Goal: Transaction & Acquisition: Purchase product/service

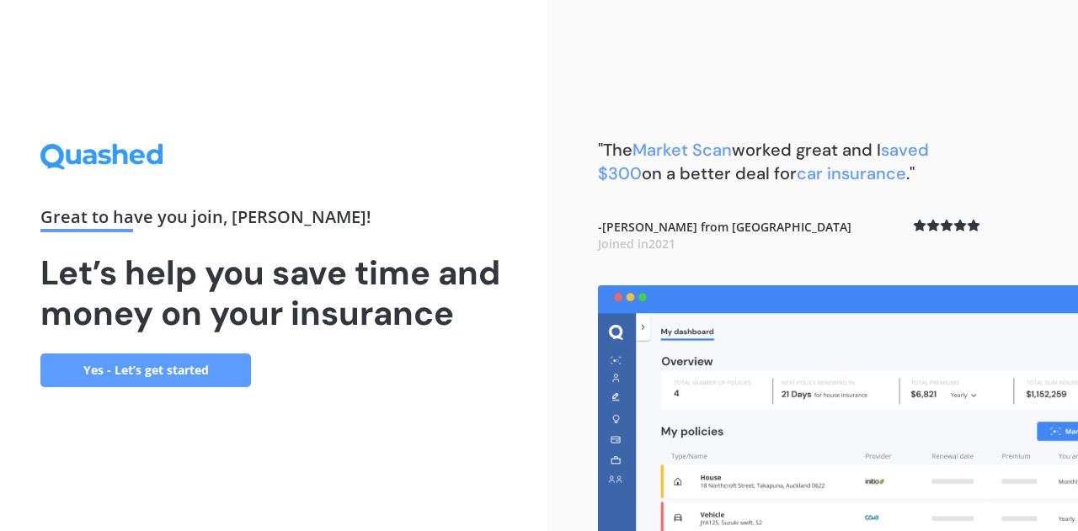
click at [149, 357] on link "Yes - Let’s get started" at bounding box center [145, 371] width 211 height 34
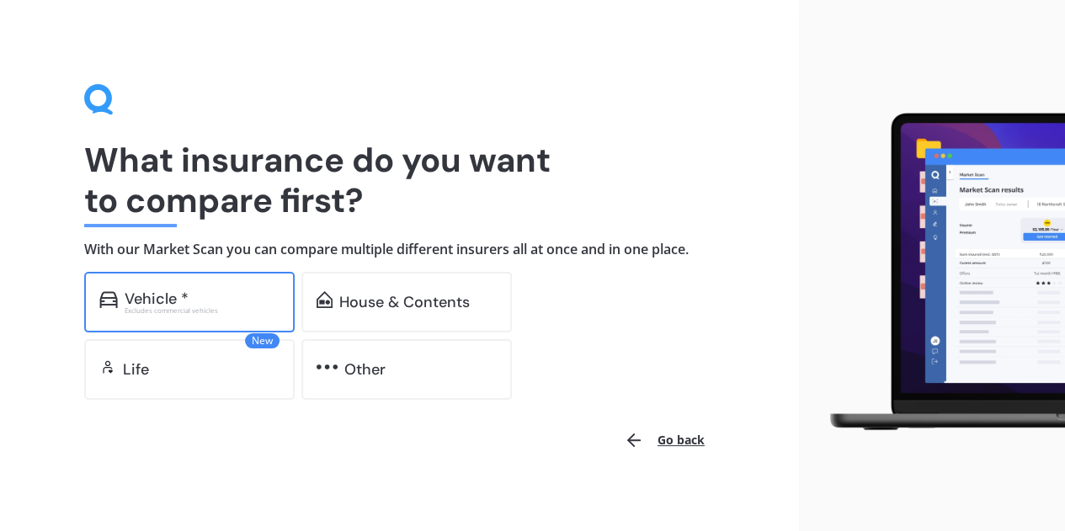
click at [249, 301] on div "Vehicle *" at bounding box center [202, 299] width 155 height 17
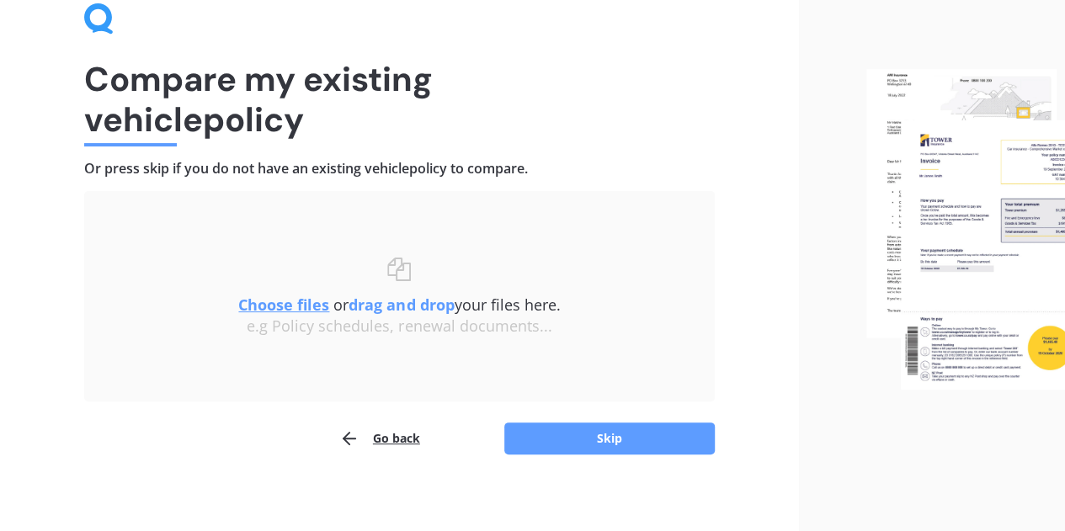
scroll to position [88, 0]
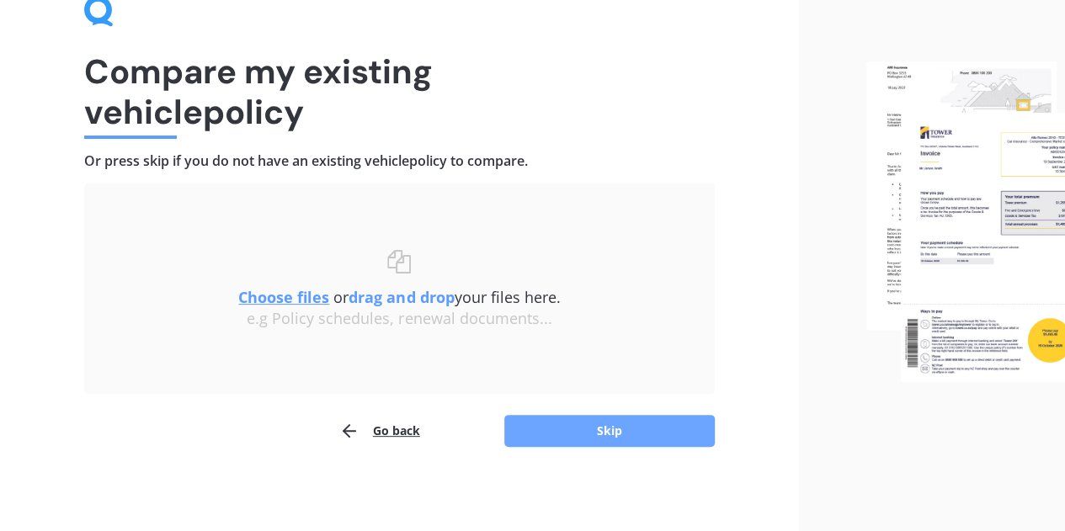
click at [628, 427] on button "Skip" at bounding box center [609, 431] width 211 height 32
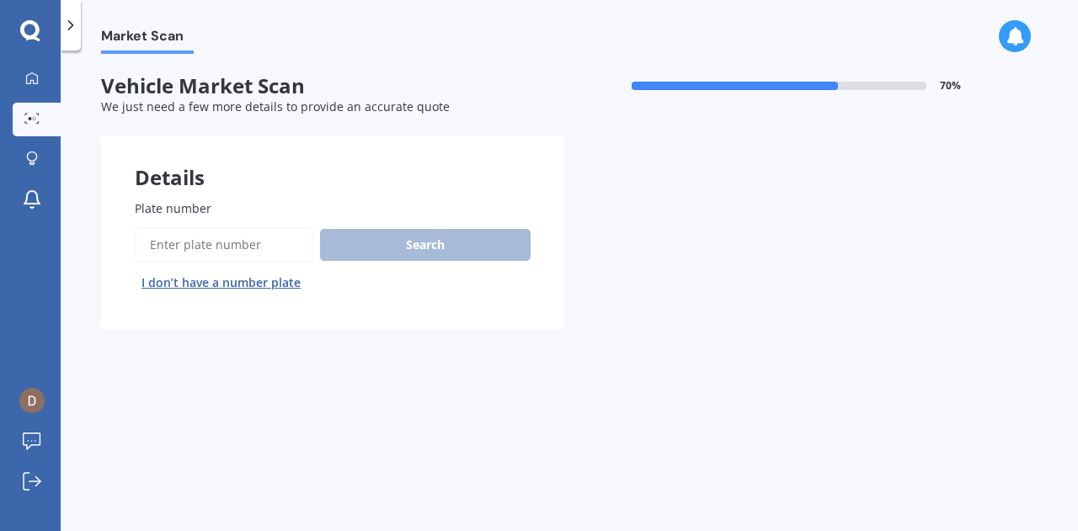
click at [324, 206] on label "Plate number" at bounding box center [329, 209] width 389 height 18
click at [313, 227] on input "Plate number" at bounding box center [224, 244] width 179 height 35
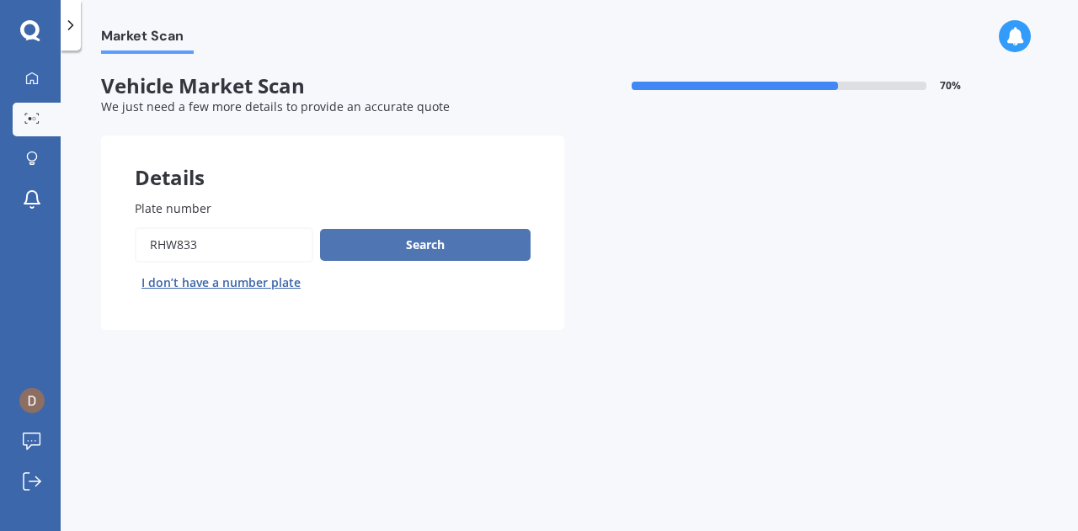
type input "rhw833"
click at [358, 238] on button "Search" at bounding box center [425, 245] width 211 height 32
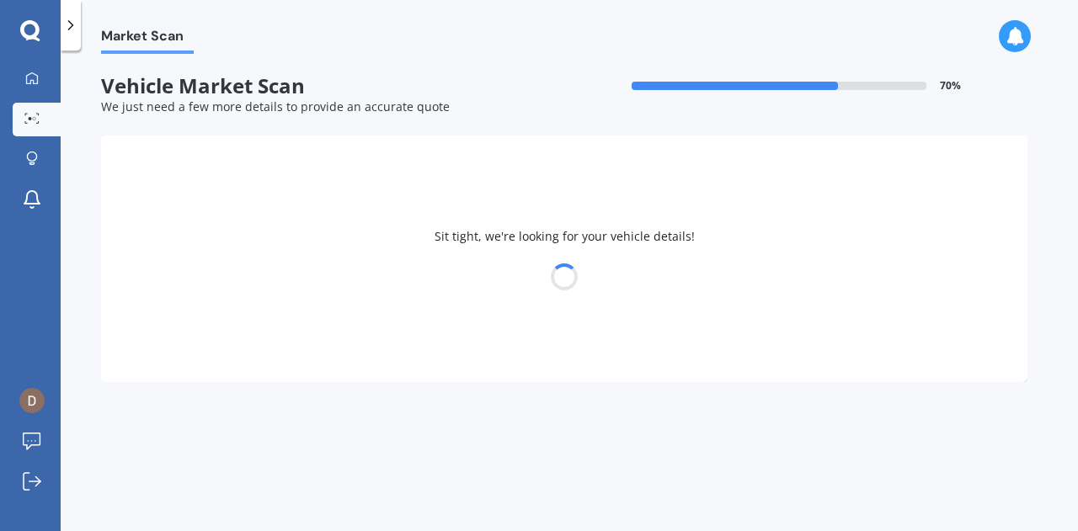
select select "MAZDA"
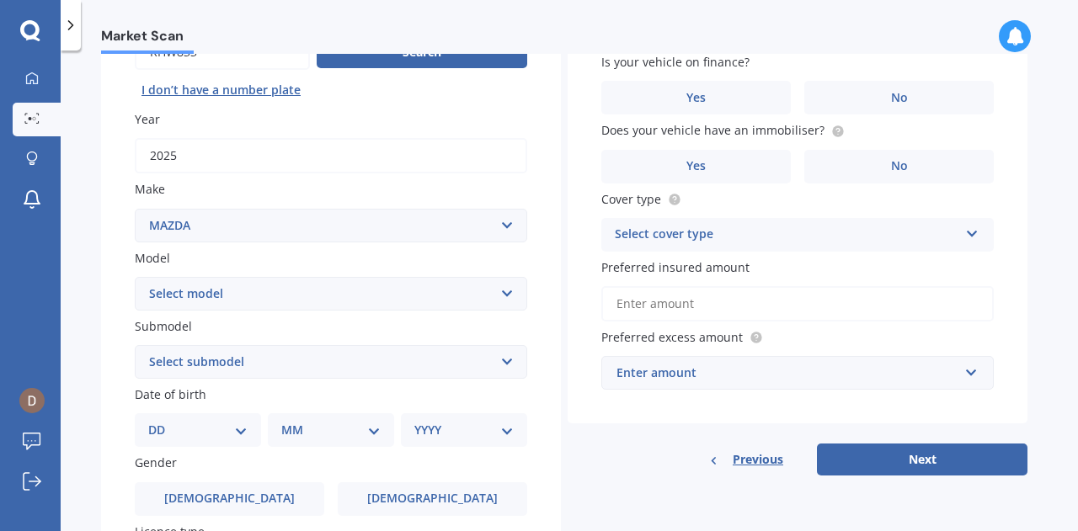
scroll to position [213, 0]
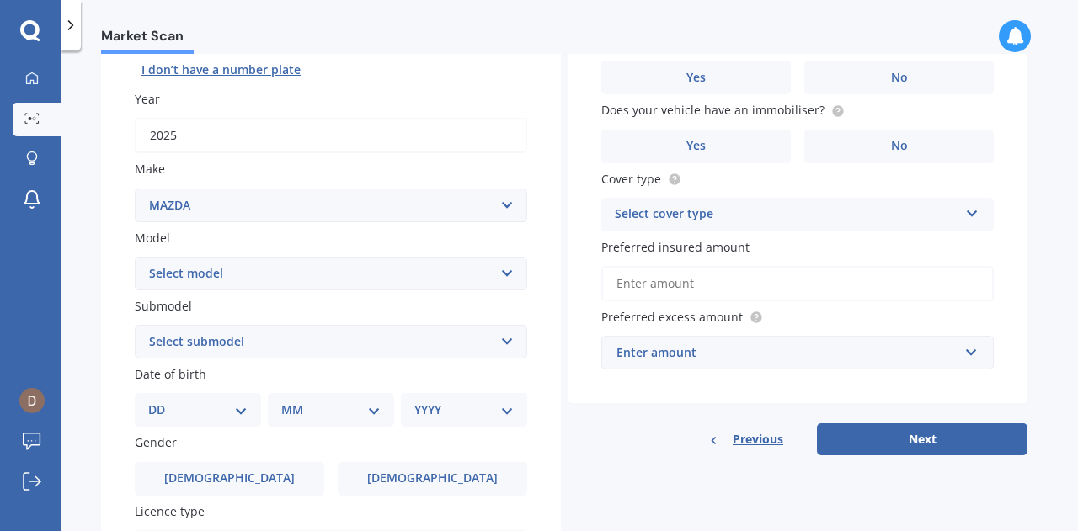
click at [418, 282] on select "Select model 121 2 3 323 323 / Familia 6 626 929 Atenza Autozam Axela AZ3 B2000…" at bounding box center [331, 274] width 392 height 34
select select "CX5"
click at [135, 257] on select "Select model 121 2 3 323 323 / Familia 6 626 929 Atenza Autozam Axela AZ3 B2000…" at bounding box center [331, 274] width 392 height 34
click at [264, 344] on select "Select submodel 2.2 Diesel 2WD XD 2.5S 4WD Diesel Limited 4WD GSX 2.2 Diesel St…" at bounding box center [331, 342] width 392 height 34
click at [90, 251] on div "Market Scan Vehicle Market Scan 70 % We just need a few more details to provide…" at bounding box center [569, 294] width 1017 height 481
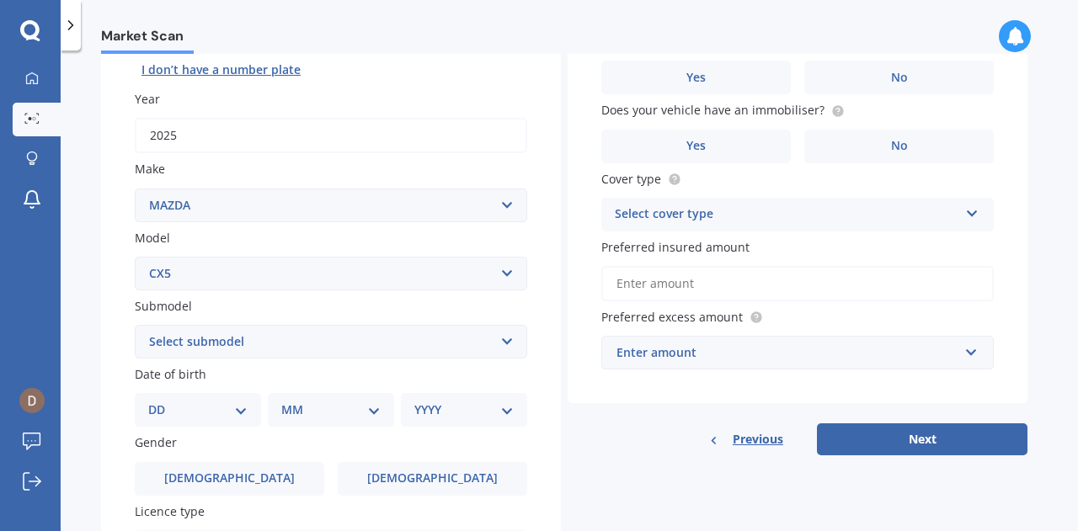
click at [238, 410] on select "DD 01 02 03 04 05 06 07 08 09 10 11 12 13 14 15 16 17 18 19 20 21 22 23 24 25 2…" at bounding box center [197, 410] width 99 height 19
select select "28"
click at [162, 403] on select "DD 01 02 03 04 05 06 07 08 09 10 11 12 13 14 15 16 17 18 19 20 21 22 23 24 25 2…" at bounding box center [197, 410] width 99 height 19
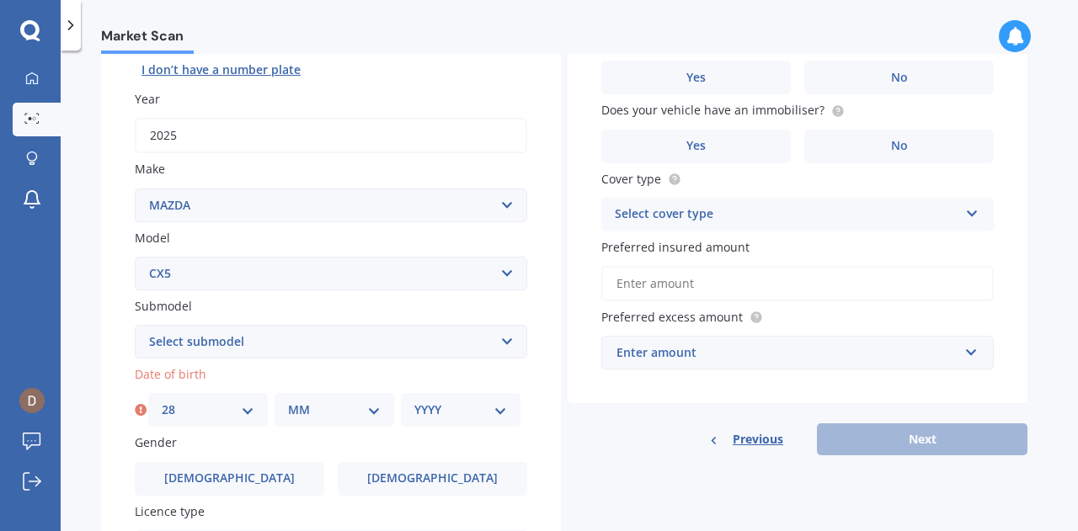
click at [320, 419] on select "MM 01 02 03 04 05 06 07 08 09 10 11 12" at bounding box center [334, 410] width 93 height 19
select select "09"
click at [288, 403] on select "MM 01 02 03 04 05 06 07 08 09 10 11 12" at bounding box center [334, 410] width 93 height 19
click at [447, 424] on div "YYYY 2025 2024 2023 2022 2021 2020 2019 2018 2017 2016 2015 2014 2013 2012 2011…" at bounding box center [461, 410] width 120 height 34
click at [447, 419] on select "YYYY 2025 2024 2023 2022 2021 2020 2019 2018 2017 2016 2015 2014 2013 2012 2011…" at bounding box center [460, 410] width 93 height 19
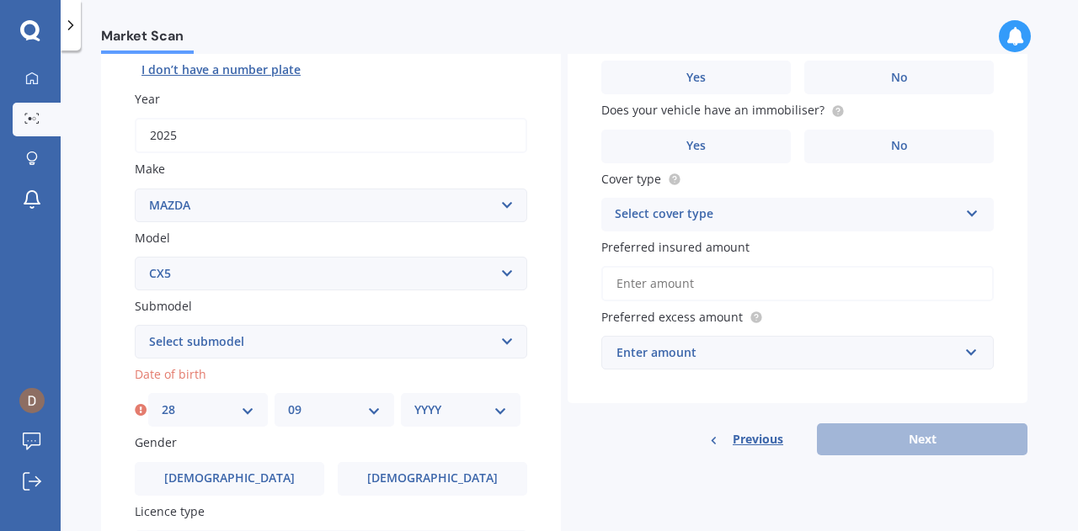
select select "1990"
click at [414, 403] on select "YYYY 2025 2024 2023 2022 2021 2020 2019 2018 2017 2016 2015 2014 2013 2012 2011…" at bounding box center [460, 410] width 93 height 19
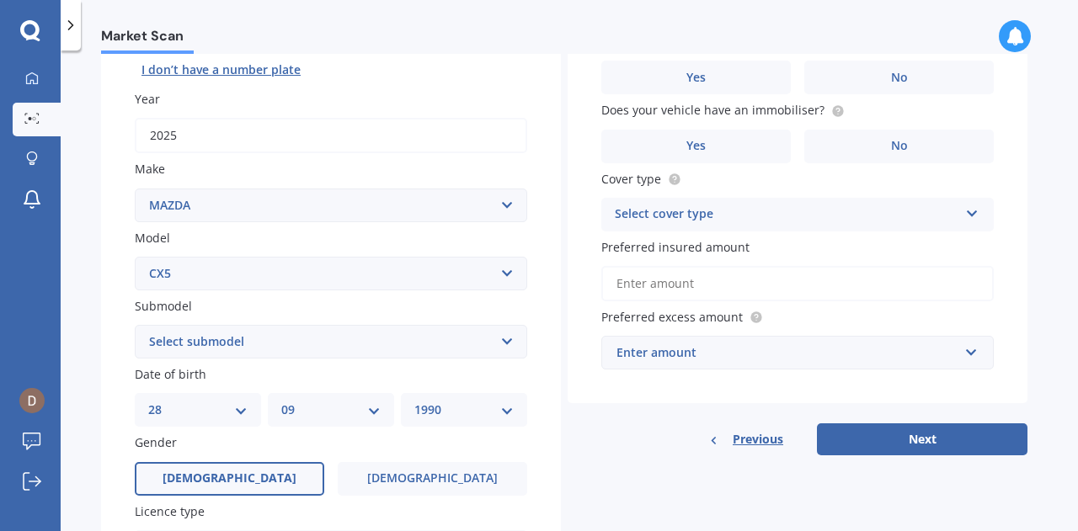
click at [244, 478] on label "Male" at bounding box center [229, 479] width 189 height 34
click at [0, 0] on input "Male" at bounding box center [0, 0] width 0 height 0
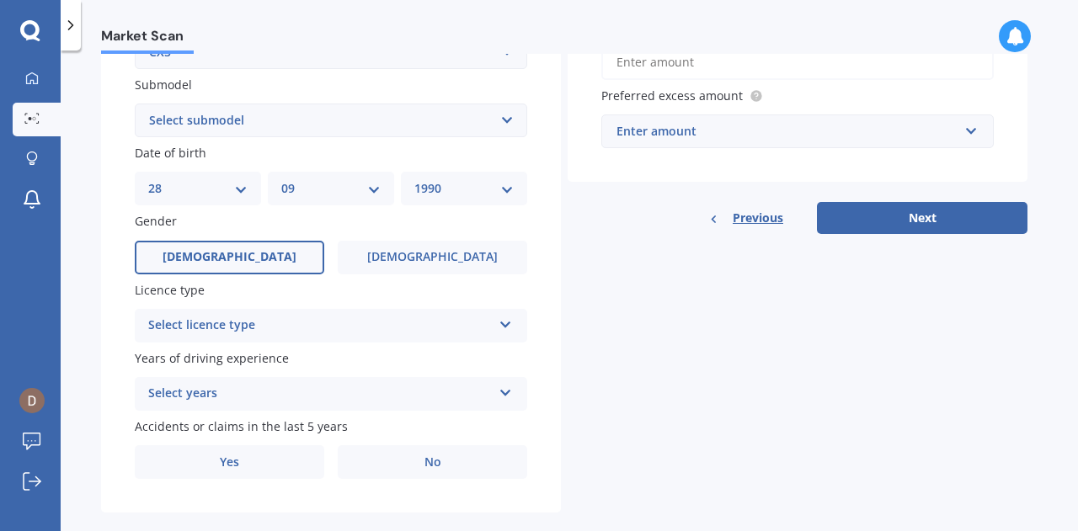
scroll to position [434, 0]
click at [436, 326] on div "Select licence type" at bounding box center [320, 327] width 344 height 20
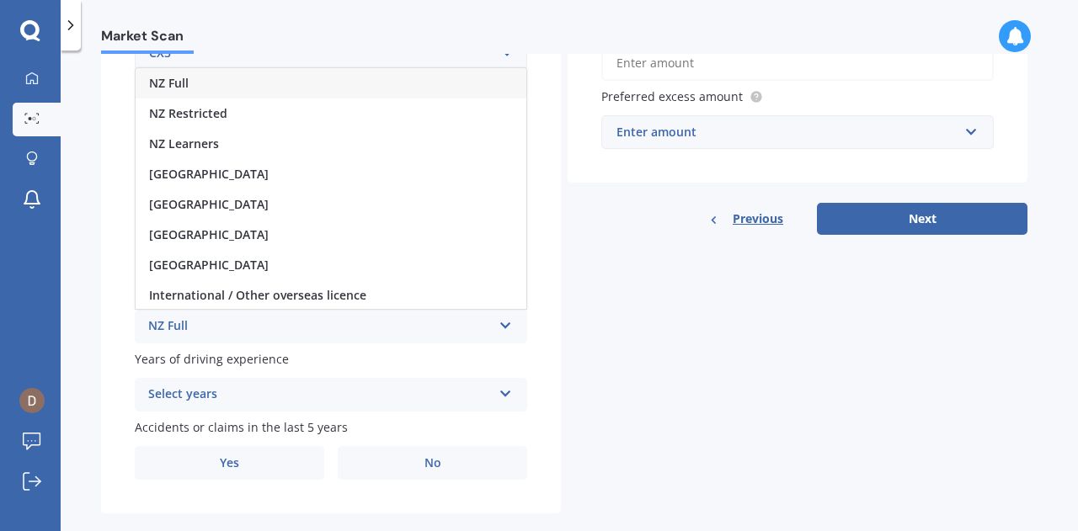
click at [274, 82] on div "NZ Full" at bounding box center [331, 83] width 391 height 30
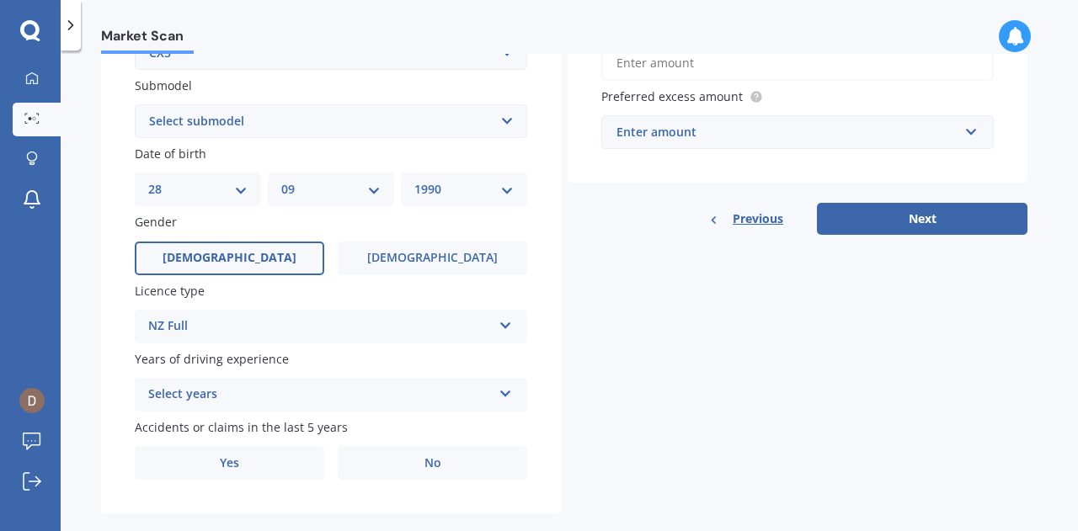
click at [261, 398] on div "Select years" at bounding box center [320, 395] width 344 height 20
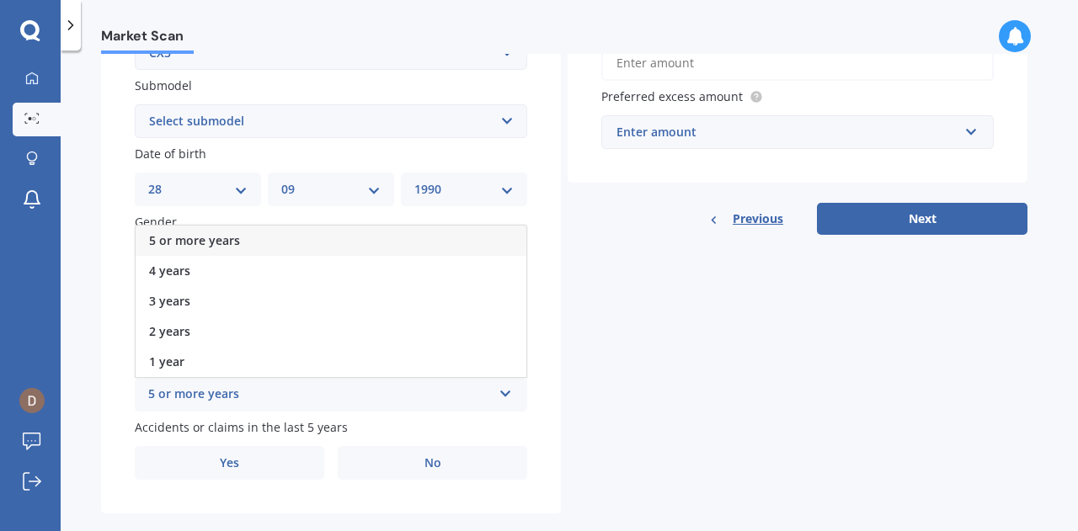
click at [285, 245] on div "5 or more years" at bounding box center [331, 241] width 391 height 30
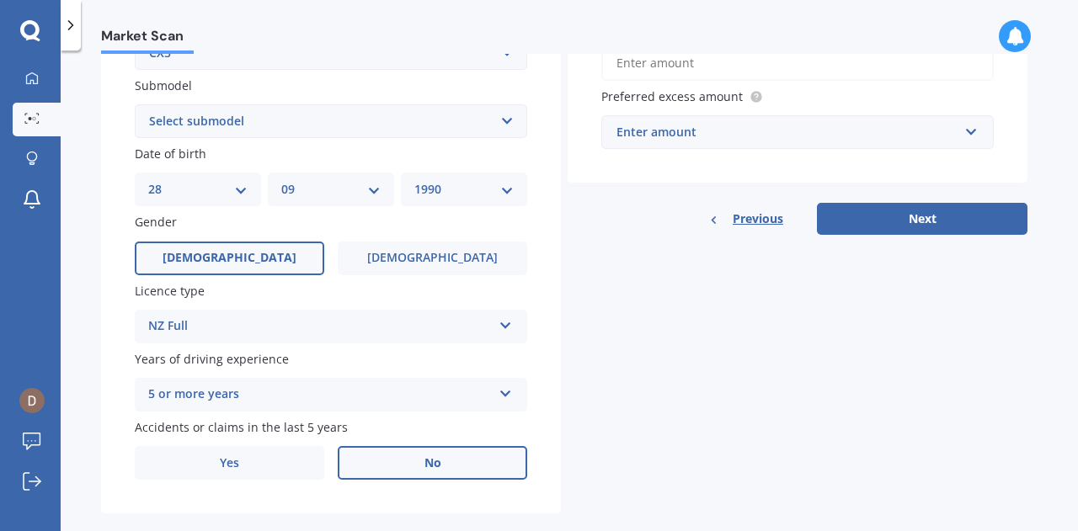
click at [366, 462] on label "No" at bounding box center [432, 463] width 189 height 34
click at [0, 0] on input "No" at bounding box center [0, 0] width 0 height 0
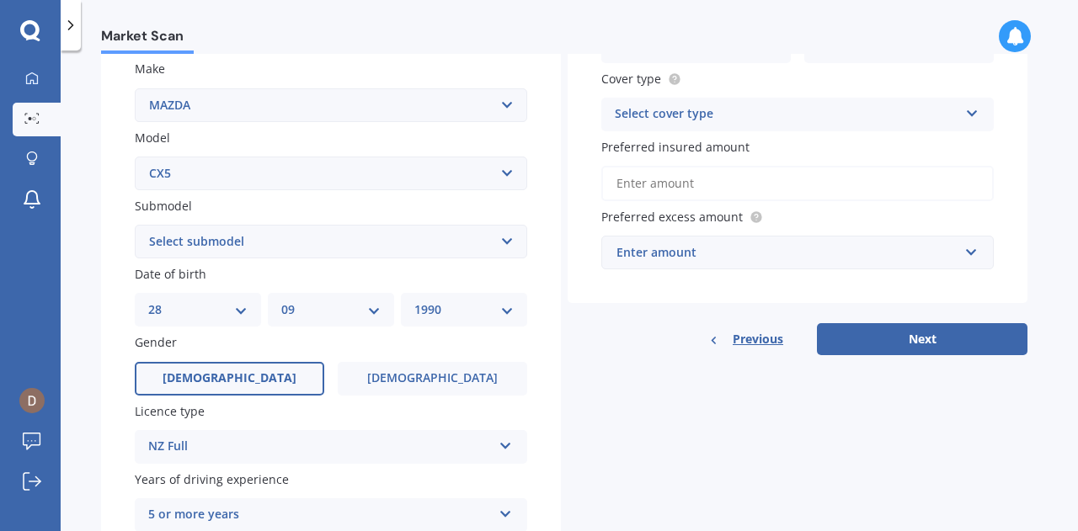
scroll to position [309, 0]
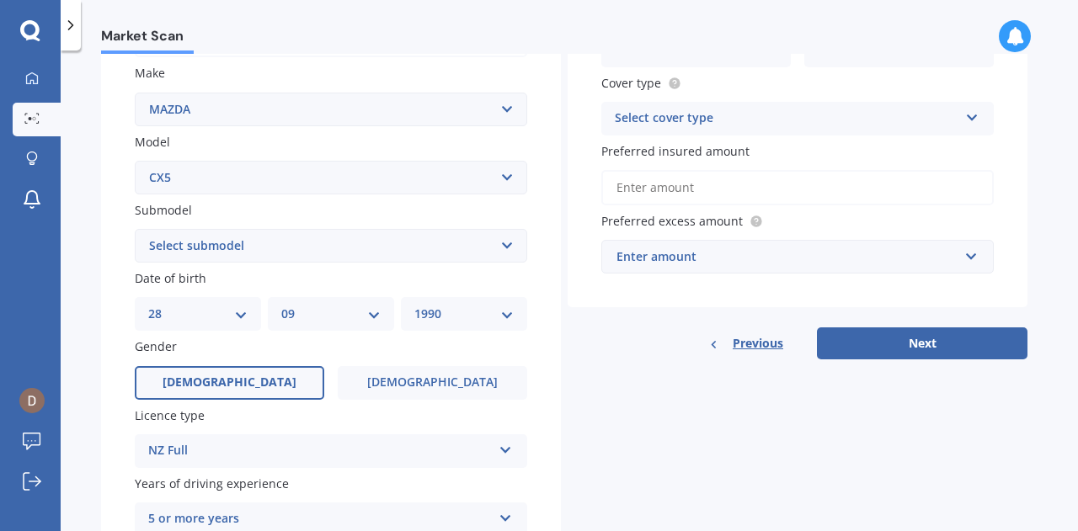
click at [915, 109] on div "Select cover type" at bounding box center [787, 119] width 344 height 20
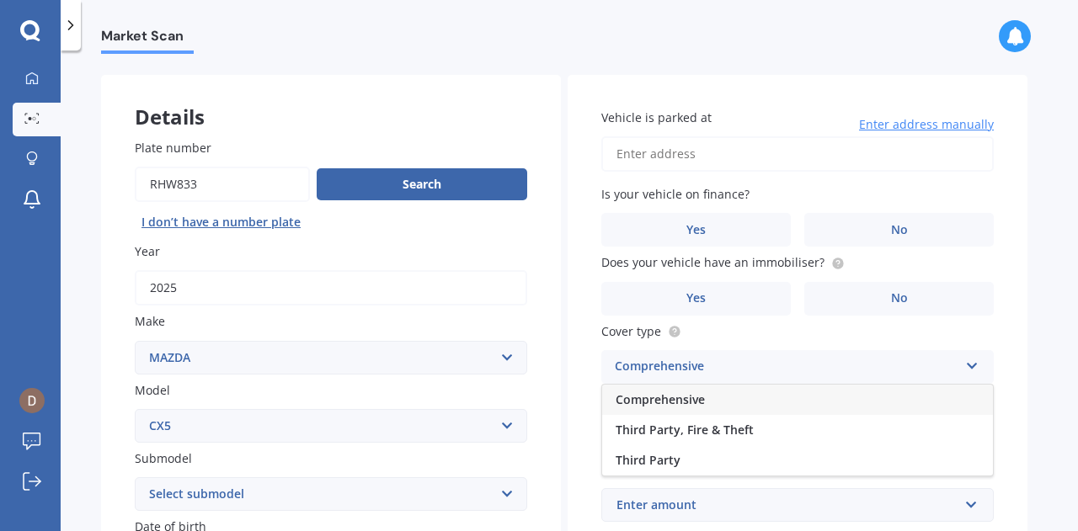
scroll to position [54, 0]
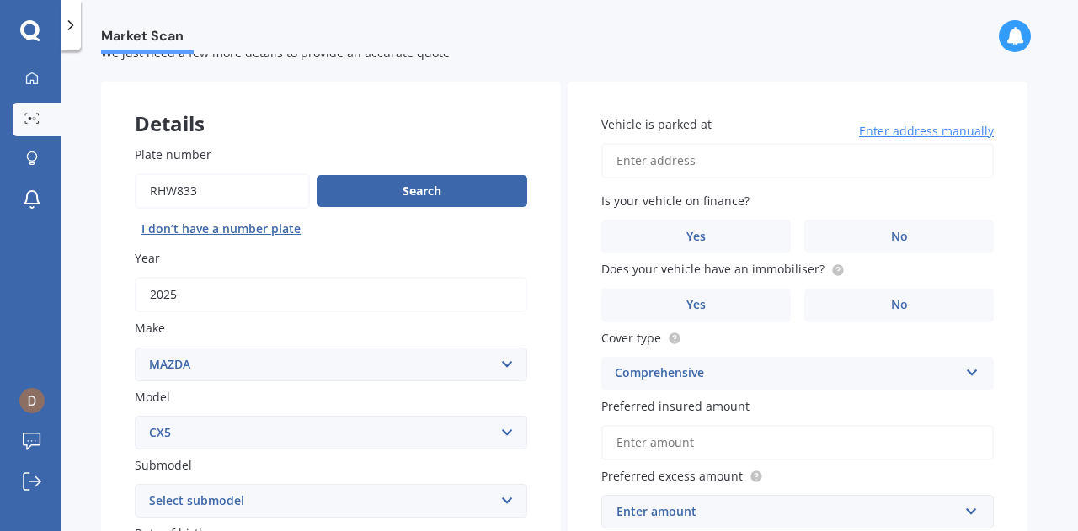
click at [706, 159] on input "Vehicle is parked at" at bounding box center [797, 160] width 392 height 35
type input "39 Calumet WayAuckland 2112"
click at [750, 245] on label "Yes" at bounding box center [695, 237] width 189 height 34
click at [0, 0] on input "Yes" at bounding box center [0, 0] width 0 height 0
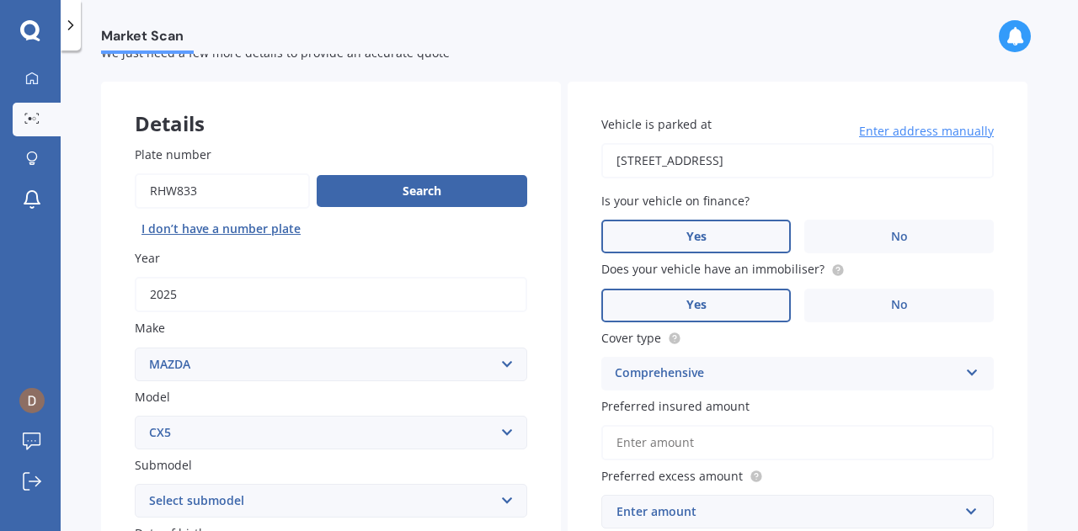
click at [773, 314] on label "Yes" at bounding box center [695, 306] width 189 height 34
click at [0, 0] on input "Yes" at bounding box center [0, 0] width 0 height 0
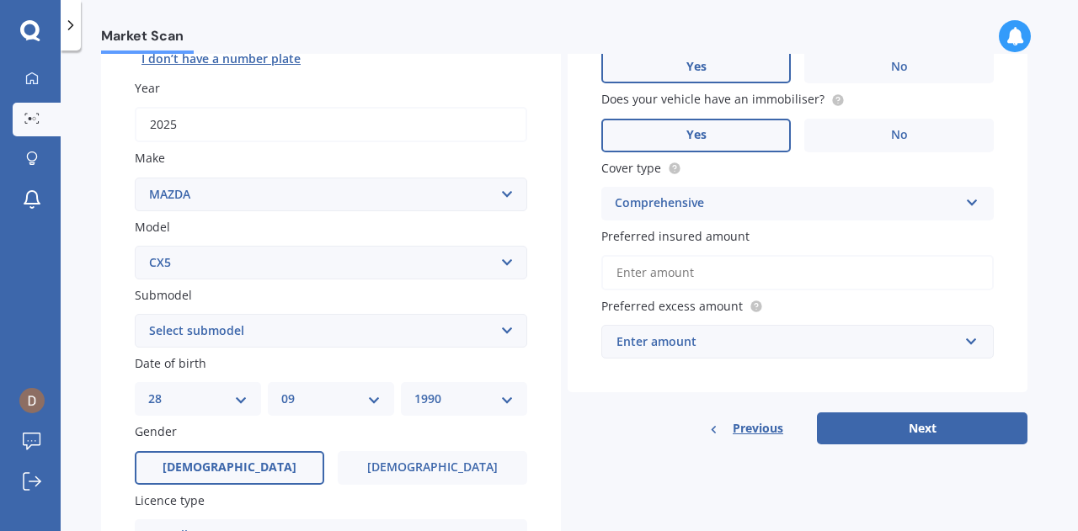
scroll to position [230, 0]
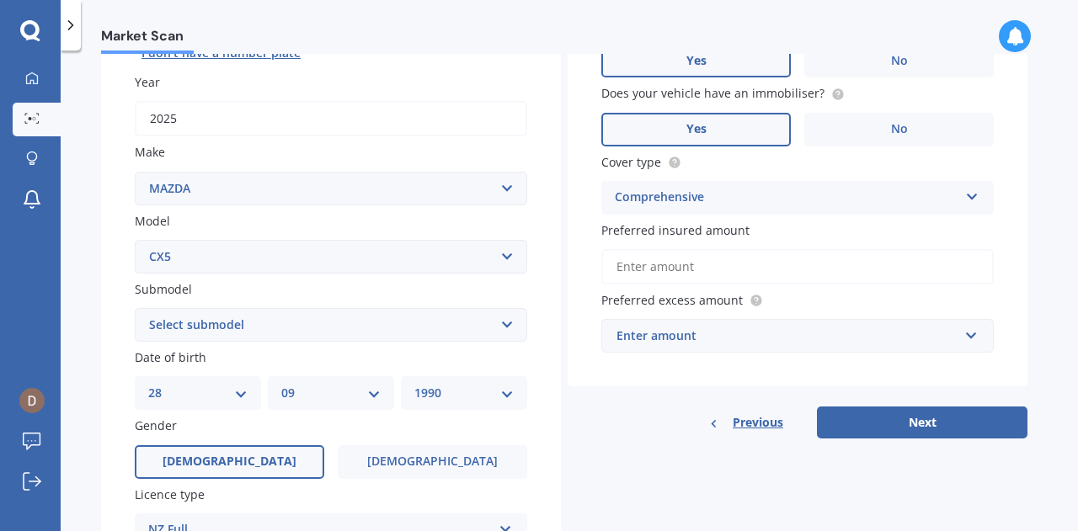
click at [835, 257] on input "Preferred insured amount" at bounding box center [797, 266] width 392 height 35
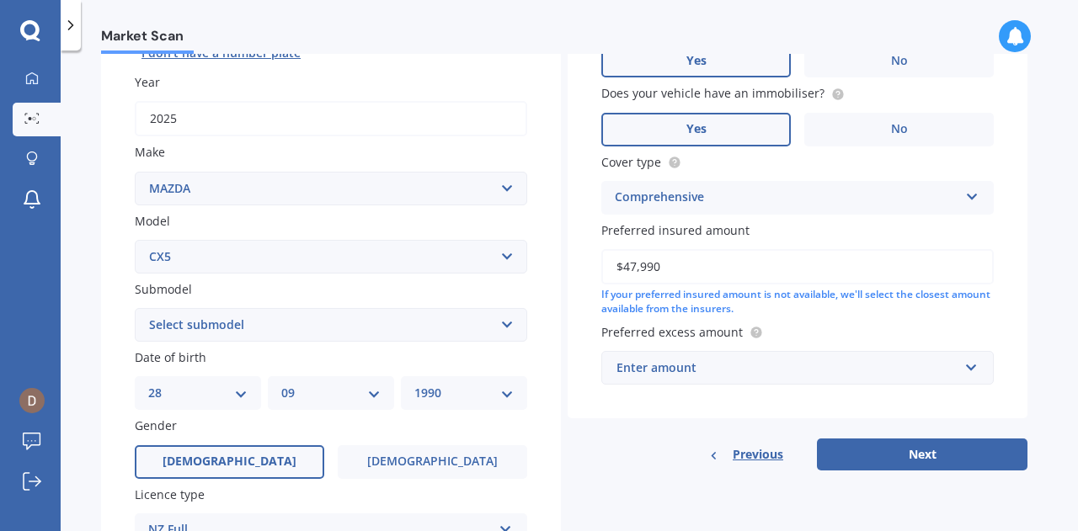
type input "$47,990"
click at [751, 370] on div "Enter amount" at bounding box center [788, 368] width 342 height 19
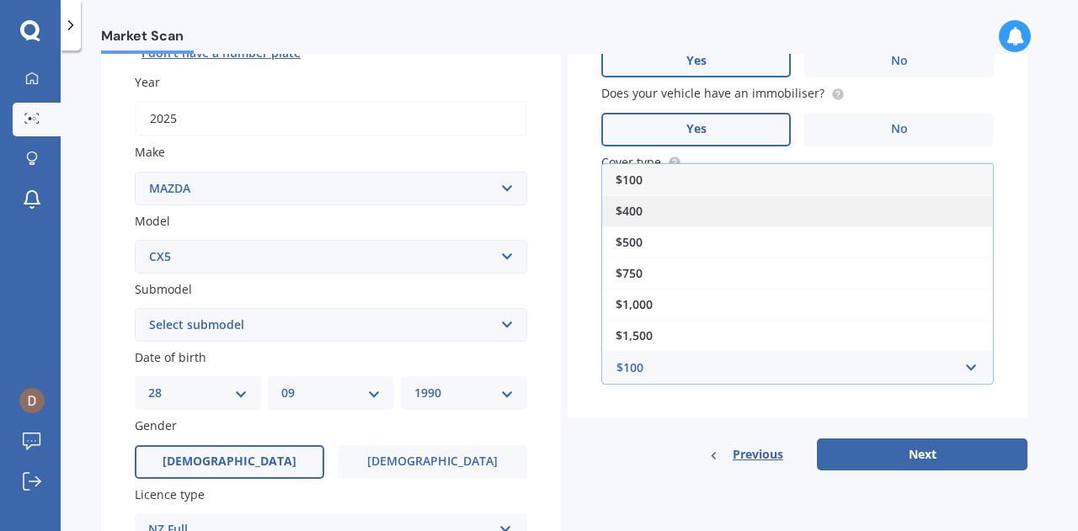
click at [709, 212] on div "$400" at bounding box center [797, 210] width 391 height 31
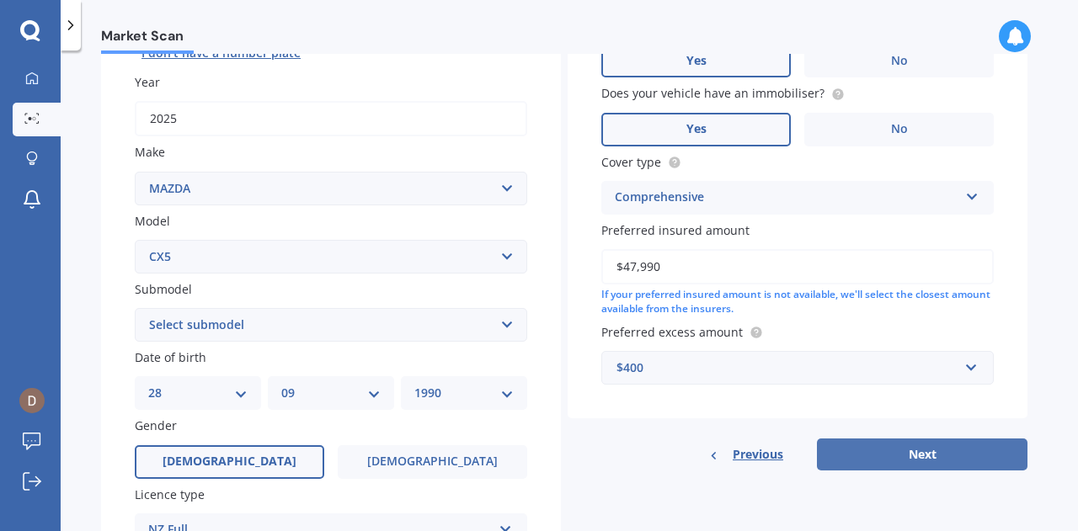
click at [926, 451] on button "Next" at bounding box center [922, 455] width 211 height 32
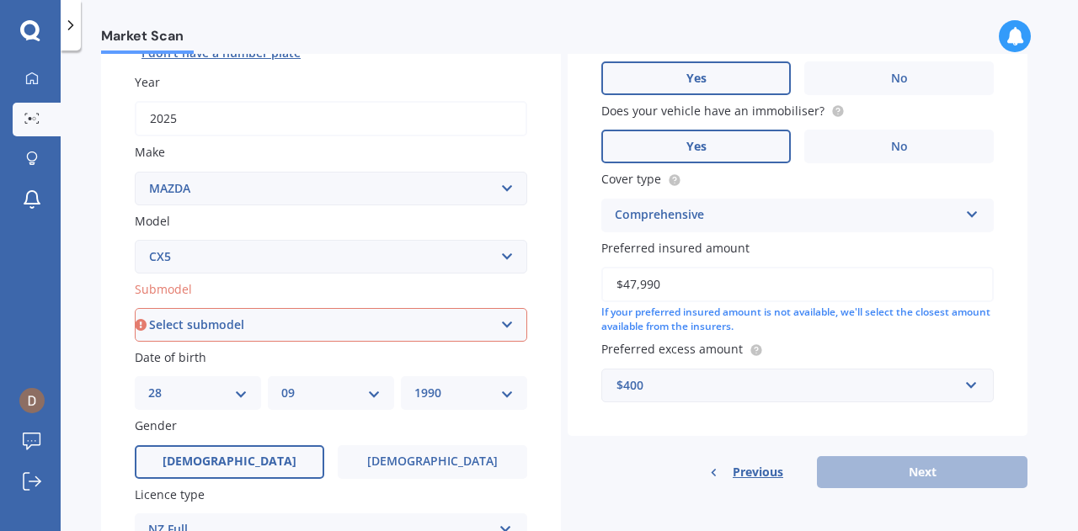
click at [465, 331] on select "Select submodel 2.2 Diesel 2WD XD 2.5S 4WD Diesel Limited 4WD GSX 2.2 Diesel St…" at bounding box center [331, 325] width 392 height 34
click at [507, 326] on select "Select submodel 2.2 Diesel 2WD XD 2.5S 4WD Diesel Limited 4WD GSX 2.2 Diesel St…" at bounding box center [331, 325] width 392 height 34
click at [499, 251] on select "Select model 121 2 3 323 323 / Familia 6 626 929 Atenza Autozam Axela AZ3 B2000…" at bounding box center [331, 257] width 392 height 34
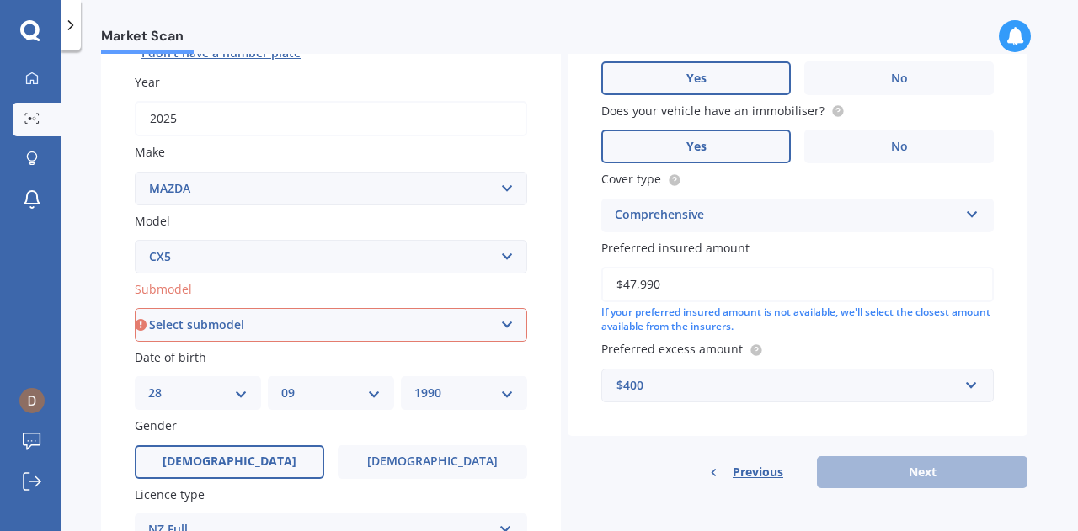
click at [135, 240] on select "Select model 121 2 3 323 323 / Familia 6 626 929 Atenza Autozam Axela AZ3 B2000…" at bounding box center [331, 257] width 392 height 34
click at [288, 323] on select "Select submodel 2.2 Diesel 2WD XD 2.5S 4WD Diesel Limited 4WD GSX 2.2 Diesel St…" at bounding box center [331, 325] width 392 height 34
select select "STATION WAGON (PETROL)"
click at [135, 309] on select "Select submodel 2.2 Diesel 2WD XD 2.5S 4WD Diesel Limited 4WD GSX 2.2 Diesel St…" at bounding box center [331, 325] width 392 height 34
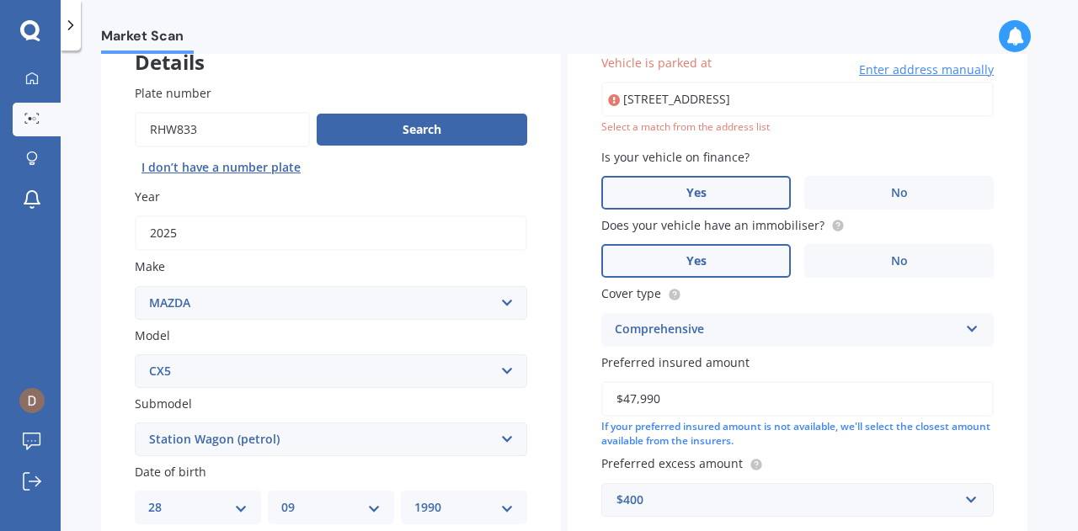
scroll to position [115, 0]
type input "39 Calumet Way, Takanini, Auckland 2112"
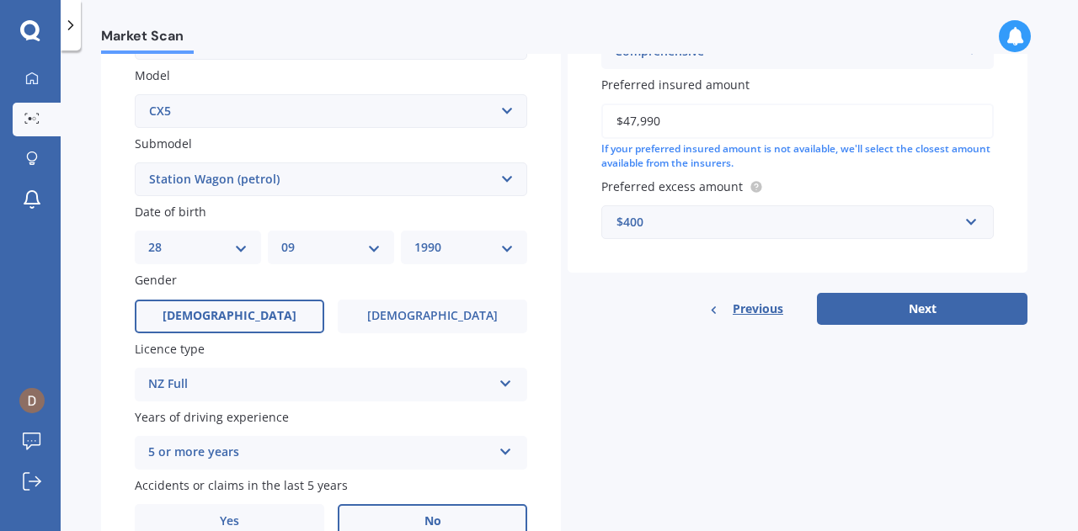
scroll to position [381, 0]
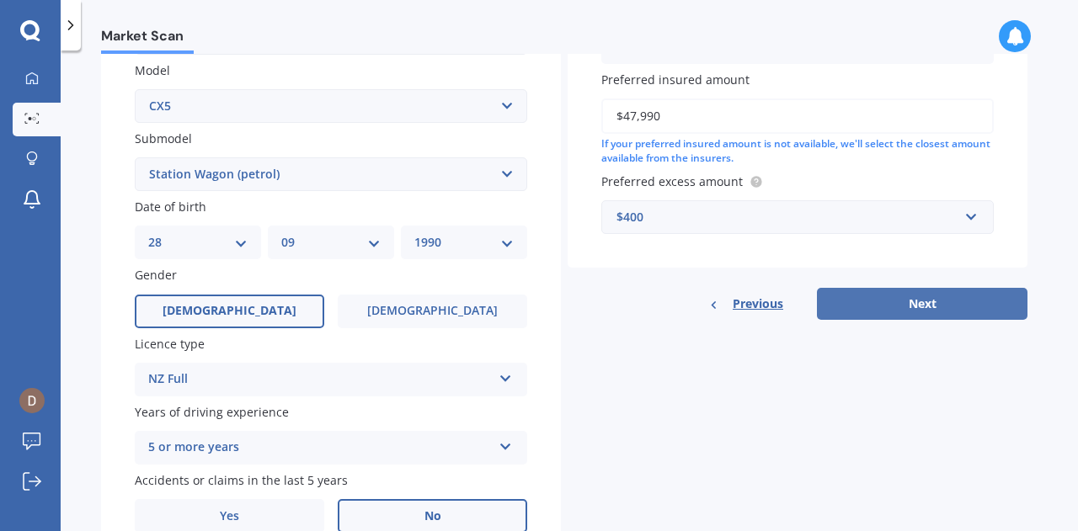
click at [963, 294] on button "Next" at bounding box center [922, 304] width 211 height 32
select select "28"
select select "09"
select select "1990"
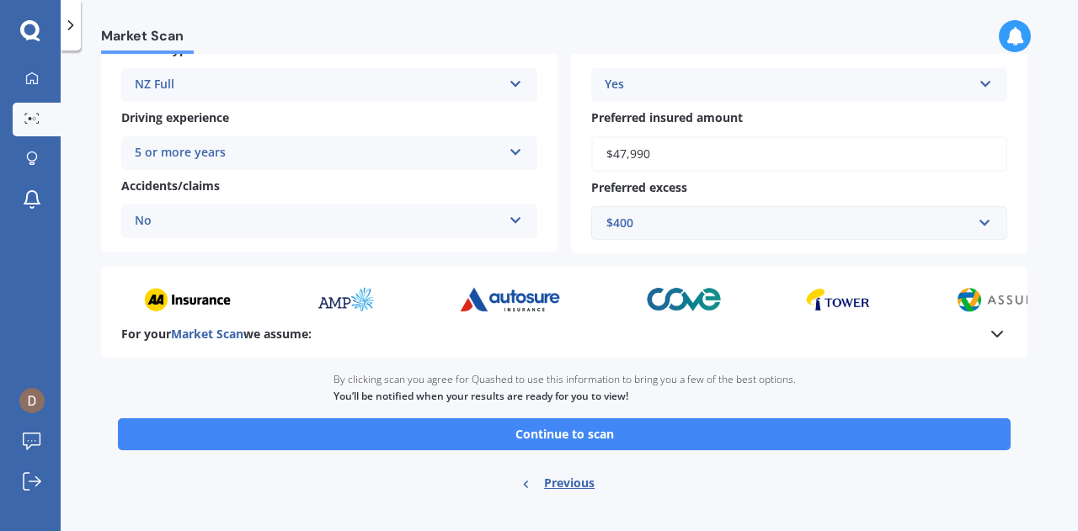
scroll to position [318, 0]
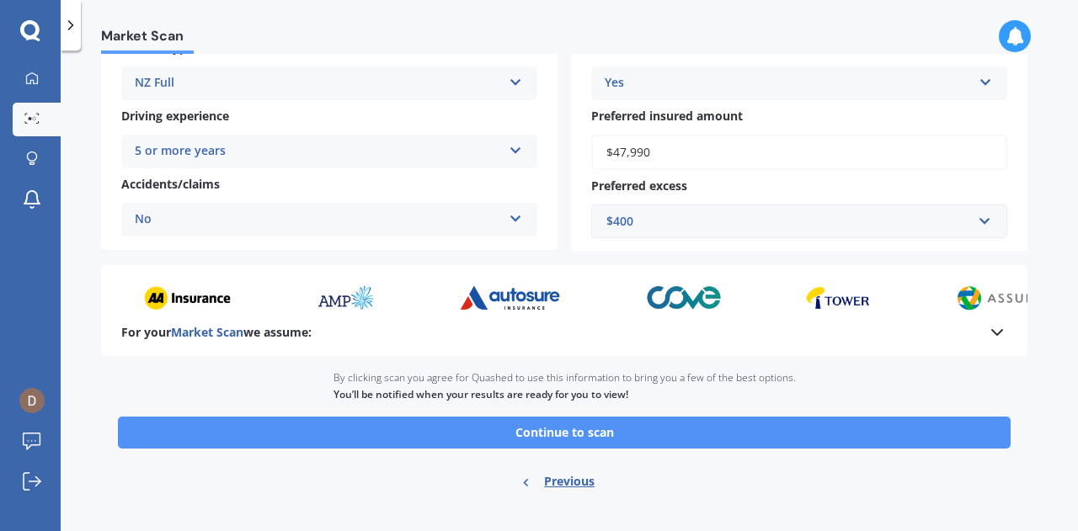
click at [681, 435] on button "Continue to scan" at bounding box center [564, 433] width 893 height 32
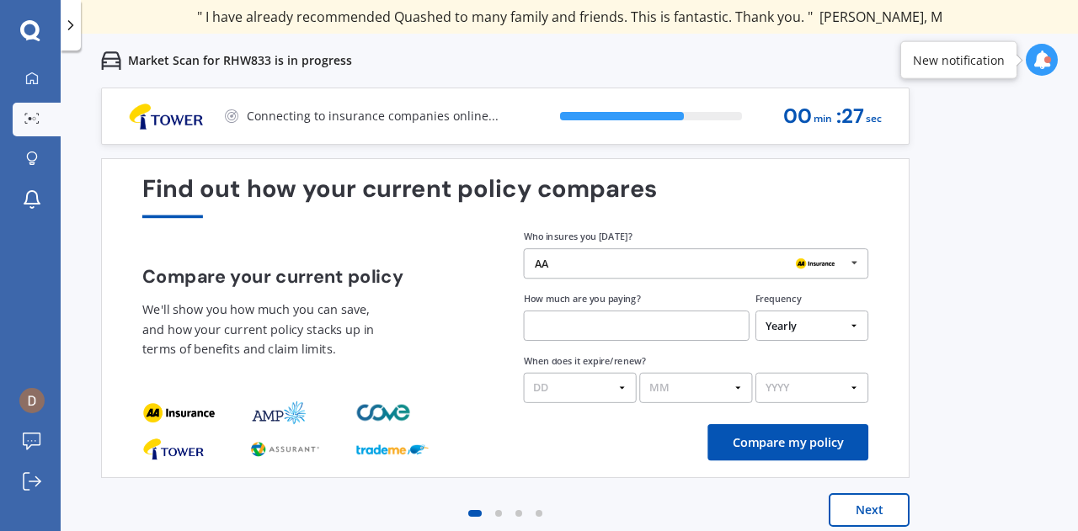
click at [502, 513] on div at bounding box center [498, 514] width 20 height 20
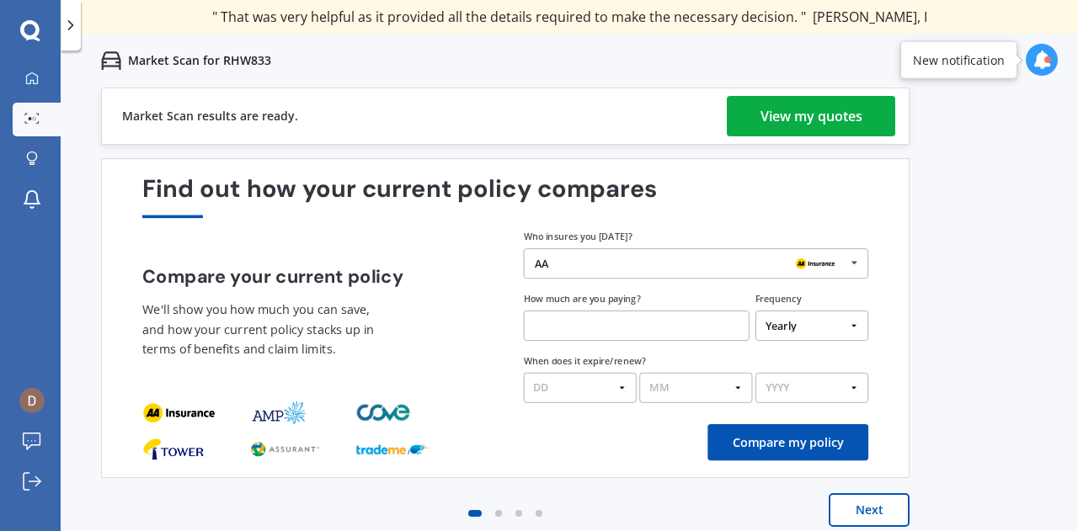
click at [832, 129] on div "View my quotes" at bounding box center [812, 116] width 102 height 40
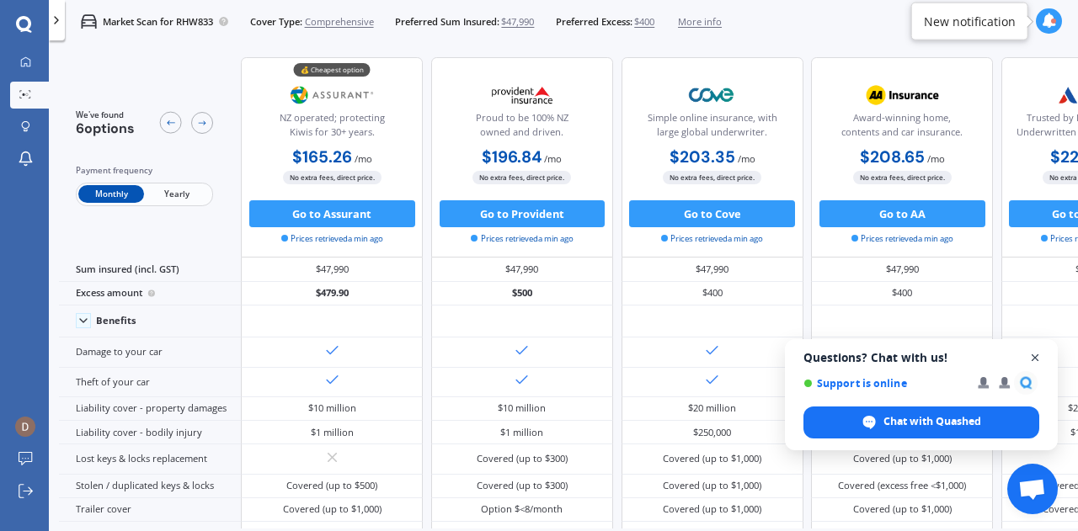
click at [1036, 355] on span "Open chat" at bounding box center [1035, 358] width 21 height 21
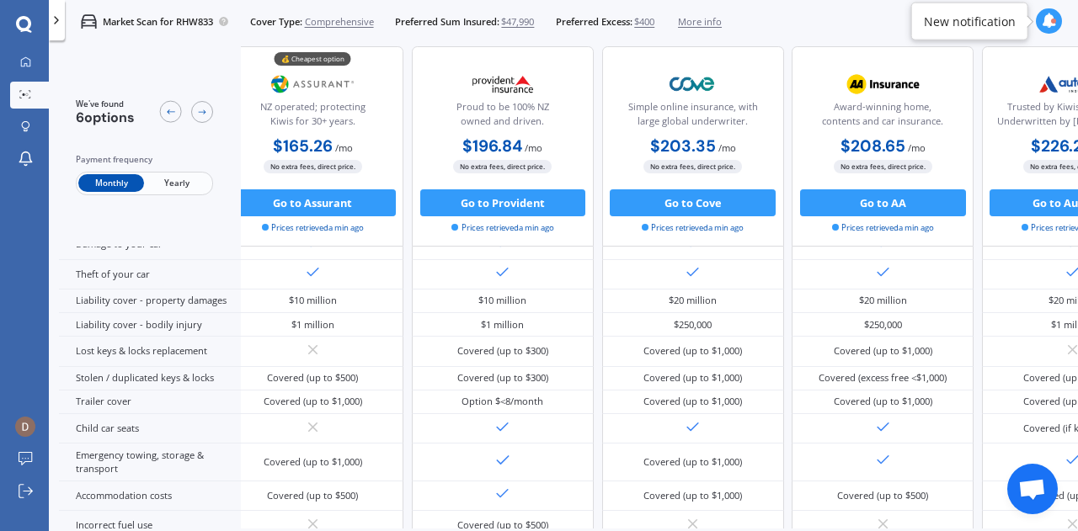
scroll to position [0, 24]
